Goal: Information Seeking & Learning: Learn about a topic

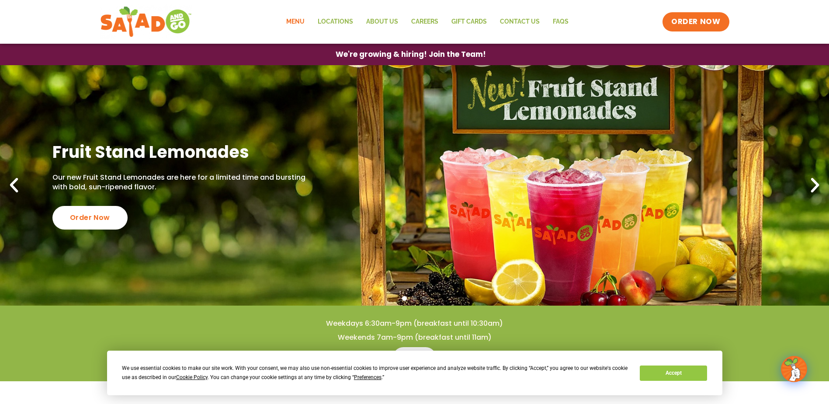
click at [288, 20] on link "Menu" at bounding box center [295, 22] width 31 height 20
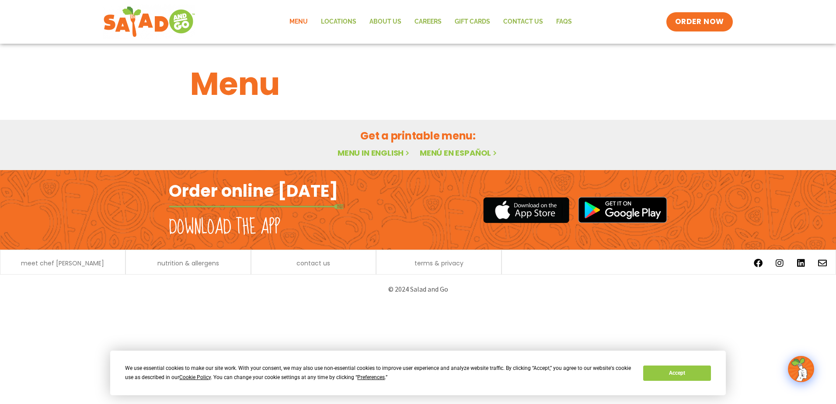
click at [383, 150] on link "Menu in English" at bounding box center [373, 152] width 73 height 11
click at [666, 372] on button "Accept" at bounding box center [676, 372] width 67 height 15
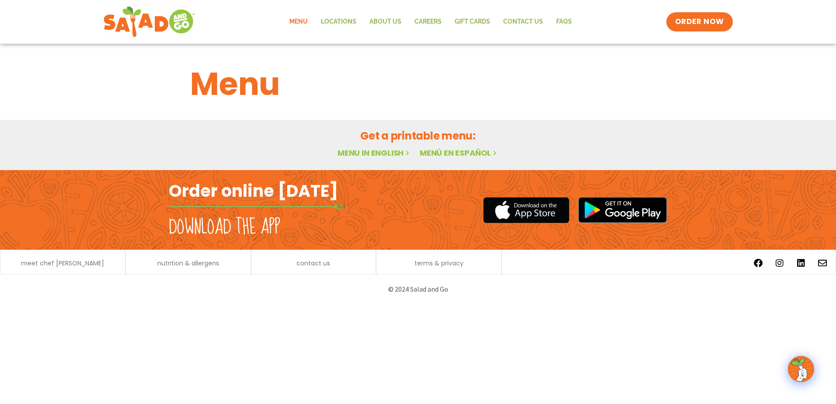
click at [388, 153] on link "Menu in English" at bounding box center [373, 152] width 73 height 11
click at [338, 23] on link "Locations" at bounding box center [338, 22] width 49 height 20
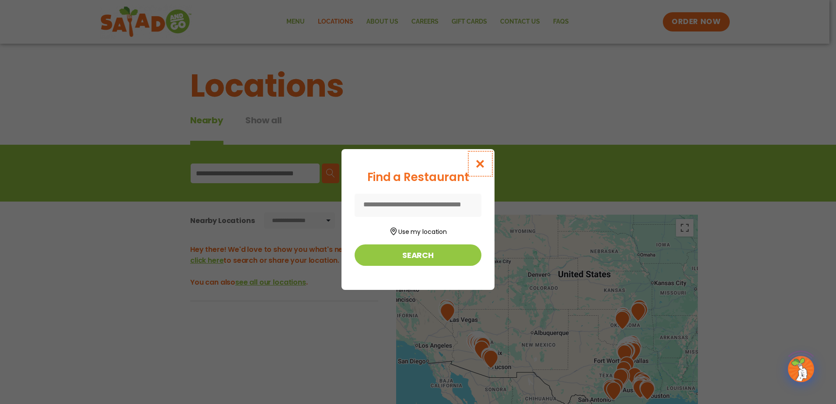
click at [481, 164] on icon "Close modal" at bounding box center [480, 163] width 11 height 9
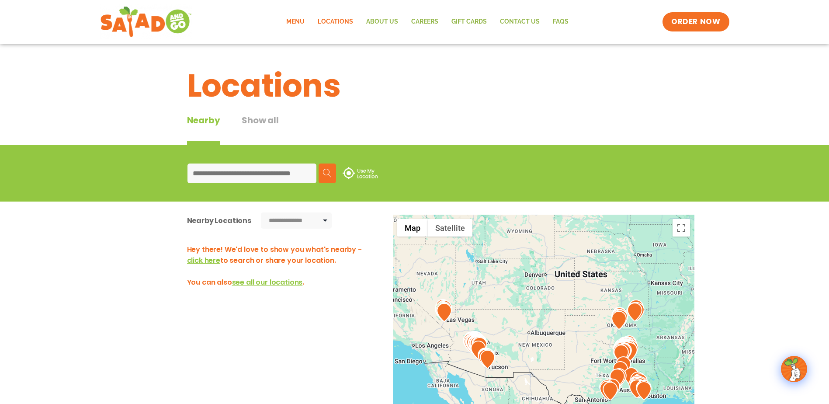
click at [295, 24] on link "Menu" at bounding box center [295, 22] width 31 height 20
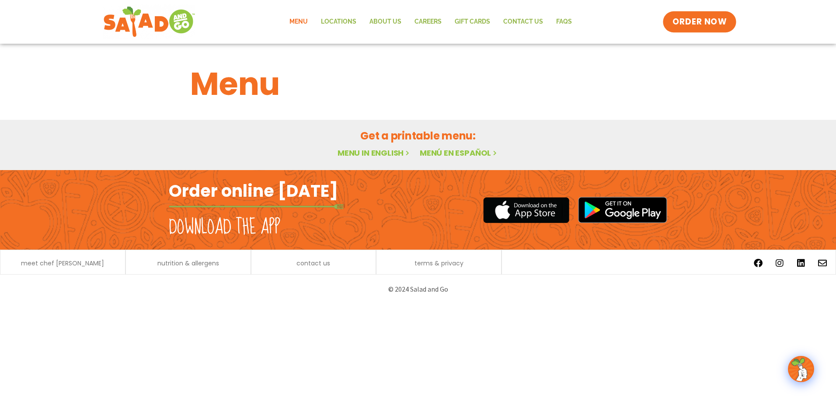
click at [709, 19] on span "ORDER NOW" at bounding box center [699, 21] width 54 height 11
